Goal: Ask a question

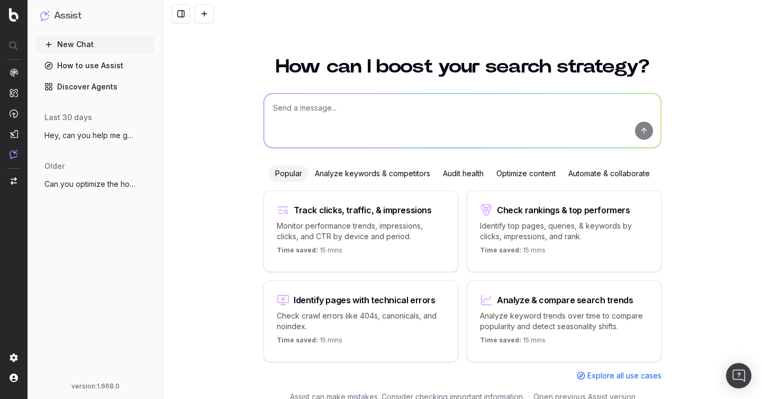
scroll to position [12, 0]
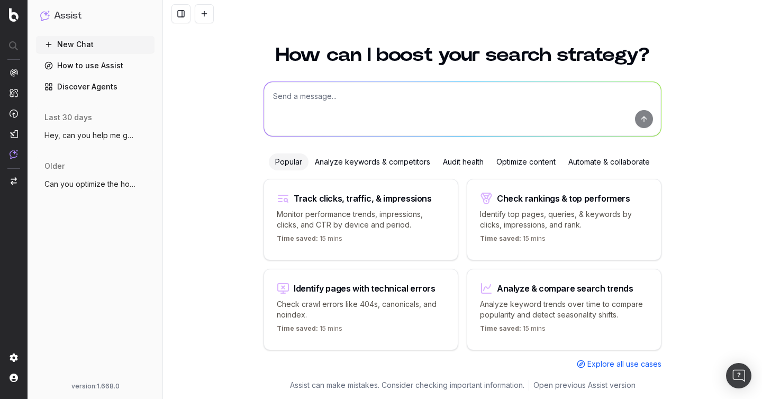
click at [88, 139] on span "Hey, can you help me get the CSS selecto" at bounding box center [90, 135] width 93 height 11
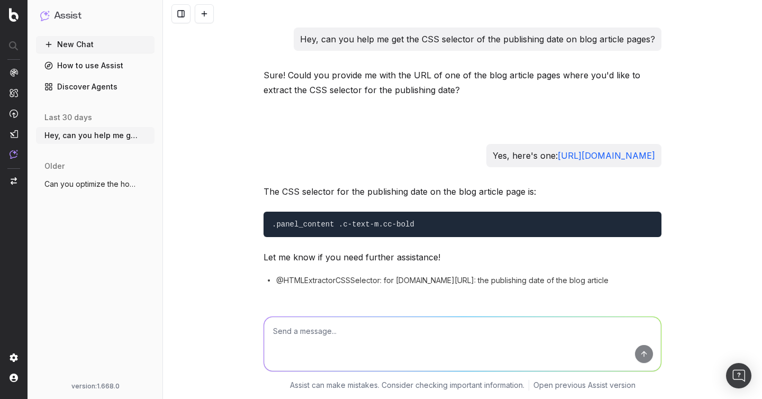
scroll to position [192, 0]
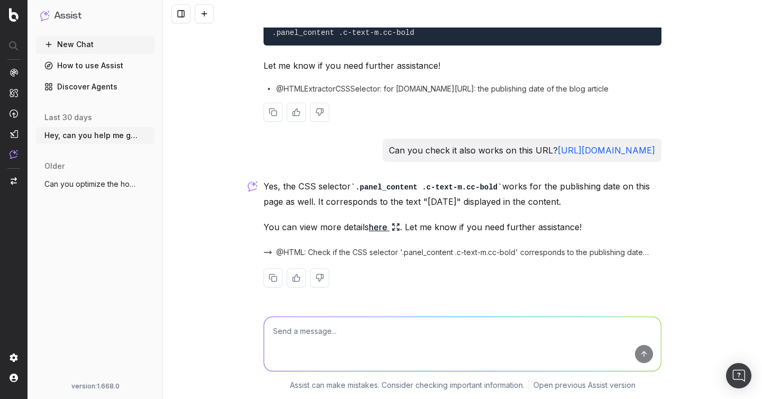
click at [346, 36] on code ".panel_content .c-text-m.cc-bold" at bounding box center [343, 33] width 142 height 8
copy code ".panel_content .c-text-m.cc-bold"
click at [395, 228] on icon at bounding box center [394, 229] width 2 height 2
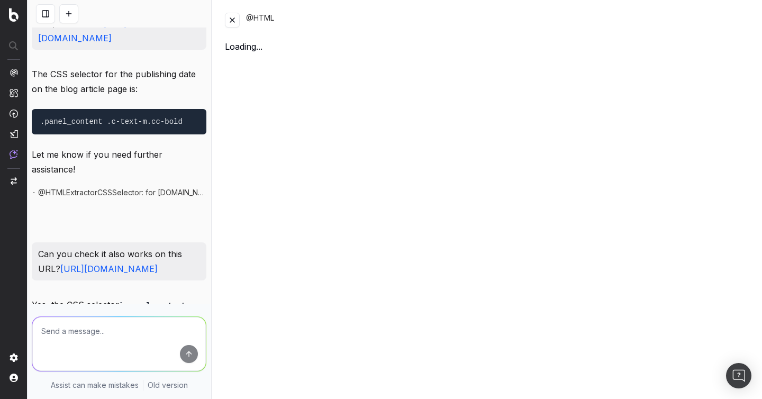
scroll to position [280, 0]
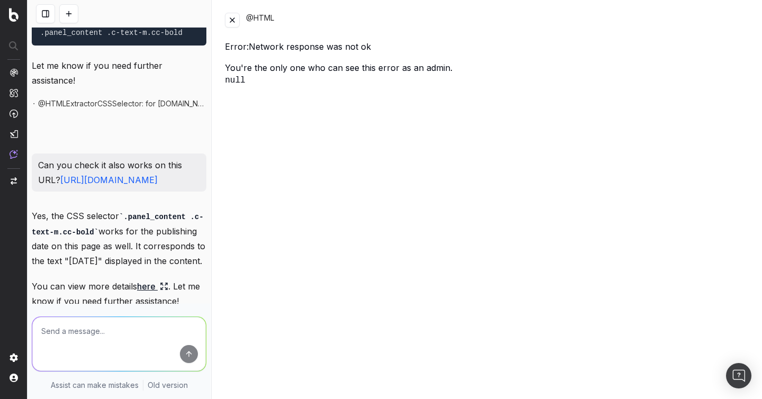
click at [230, 22] on button at bounding box center [232, 20] width 15 height 15
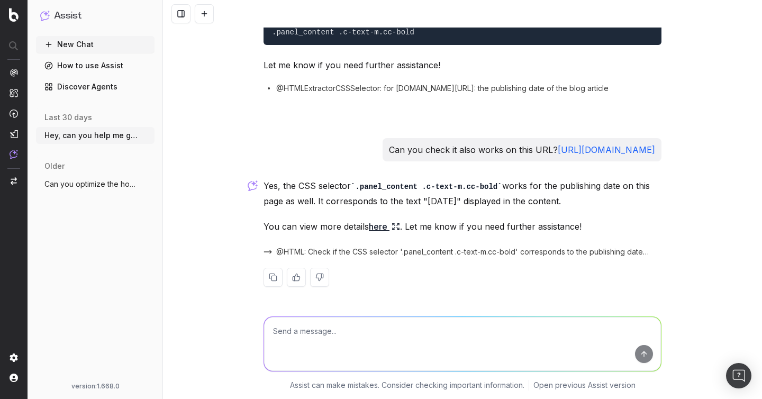
scroll to position [192, 0]
click at [558, 149] on link "[URL][DOMAIN_NAME]" at bounding box center [606, 150] width 97 height 11
click at [84, 188] on span "Can you optimize the homepage?" at bounding box center [90, 184] width 93 height 11
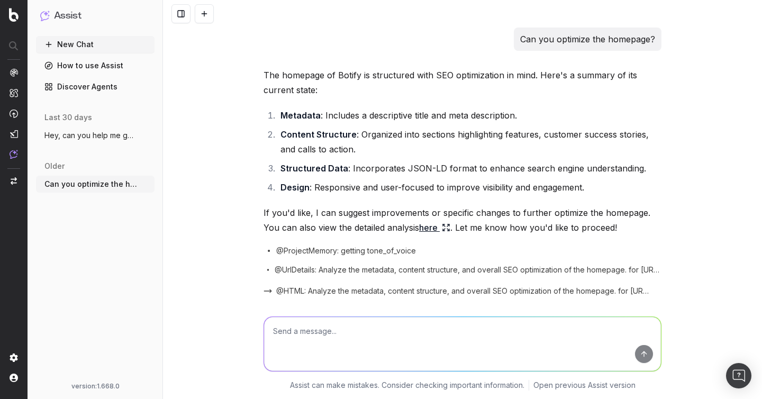
scroll to position [308, 0]
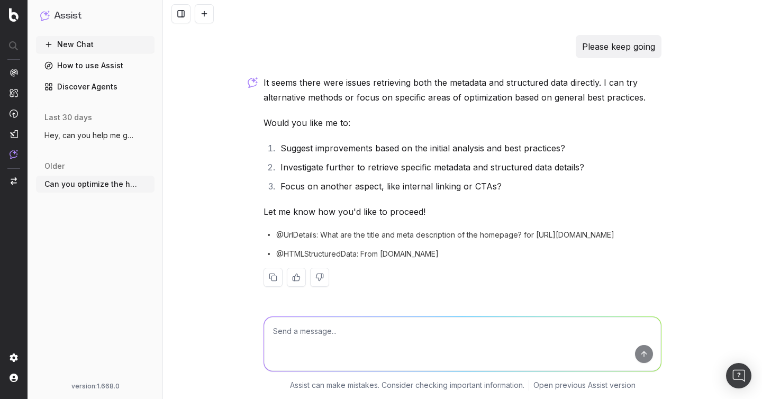
click at [73, 141] on button "Hey, can you help me get the CSS selecto" at bounding box center [95, 135] width 119 height 17
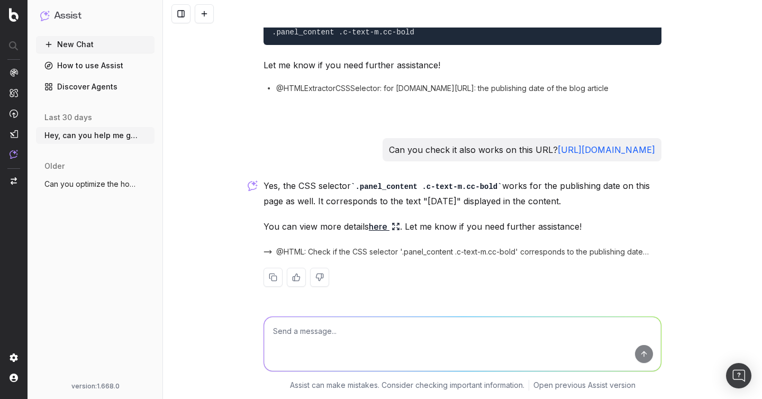
scroll to position [192, 0]
click at [373, 350] on textarea at bounding box center [462, 344] width 397 height 54
paste textarea "#w-node-_52590efc-201c-f488-7a3a-2636b784efff-0e1a86e0 > div > div:nth-child(2)…"
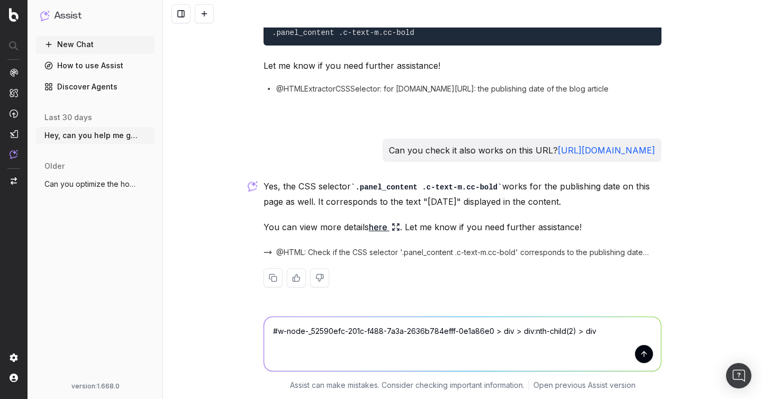
click at [272, 332] on textarea "#w-node-_52590efc-201c-f488-7a3a-2636b784efff-0e1a86e0 > div > div:nth-child(2)…" at bounding box center [462, 344] width 397 height 54
click at [279, 333] on textarea "#w-node-_52590efc-201c-f488-7a3a-2636b784efff-0e1a86e0 > div > div:nth-child(2)…" at bounding box center [462, 344] width 397 height 54
drag, startPoint x: 492, startPoint y: 331, endPoint x: 312, endPoint y: 331, distance: 179.9
click at [312, 331] on textarea "#w-node-_52590efc-201c-f488-7a3a-2636b784efff-0e1a86e0 > div > div:nth-child(2)…" at bounding box center [462, 344] width 397 height 54
click at [503, 331] on textarea "#w-node-_52590efc-201c-f488-7a3a-2636b784efff-0e1a86e0 > div > div:nth-child(2)…" at bounding box center [462, 344] width 397 height 54
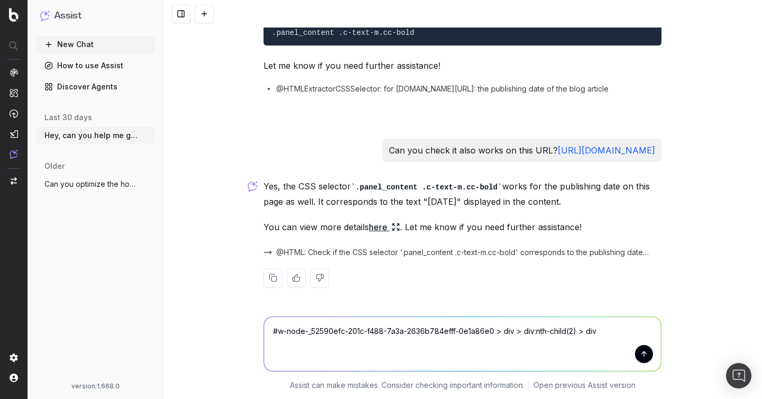
click at [514, 331] on textarea "#w-node-_52590efc-201c-f488-7a3a-2636b784efff-0e1a86e0 > div > div:nth-child(2)…" at bounding box center [462, 344] width 397 height 54
type textarea "#w-node-_52590efc-201c-f488-7a3a-2636b784efff-0e1a86e0 > div > div:nth-child(2)…"
click at [385, 185] on code ".panel_content .c-text-m.cc-bold" at bounding box center [426, 187] width 151 height 8
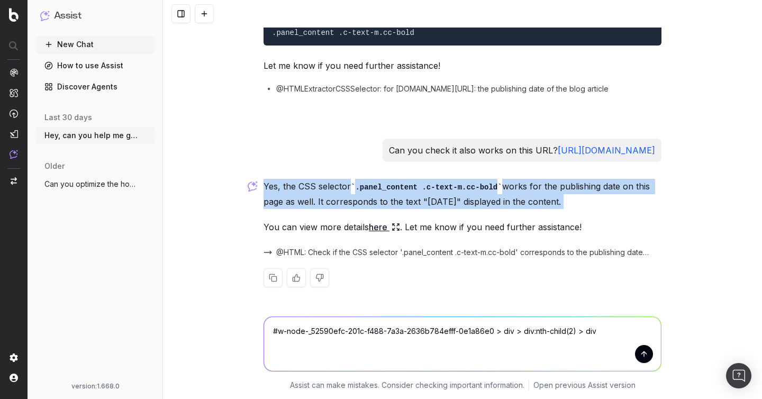
click at [385, 185] on code ".panel_content .c-text-m.cc-bold" at bounding box center [426, 187] width 151 height 8
